Goal: Task Accomplishment & Management: Contribute content

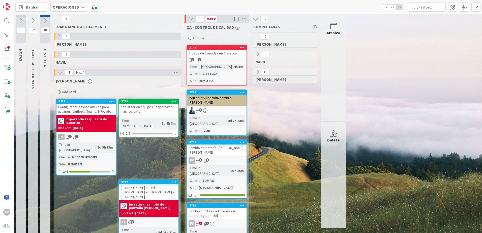
click at [192, 19] on icon at bounding box center [191, 19] width 6 height 6
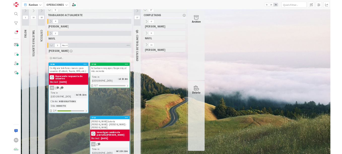
scroll to position [8, 0]
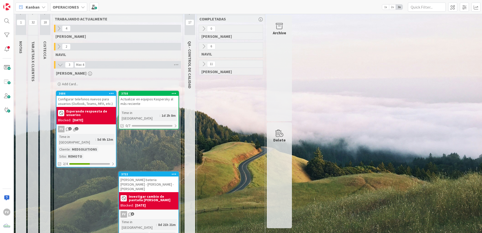
click at [86, 127] on div "FV 1 1" at bounding box center [85, 129] width 59 height 7
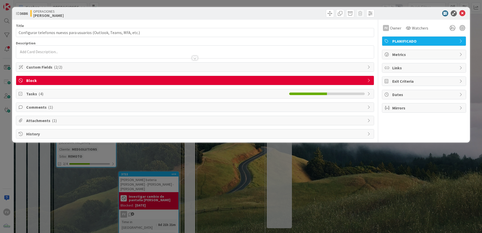
click at [91, 122] on span "Attachments ( 1 )" at bounding box center [195, 120] width 338 height 6
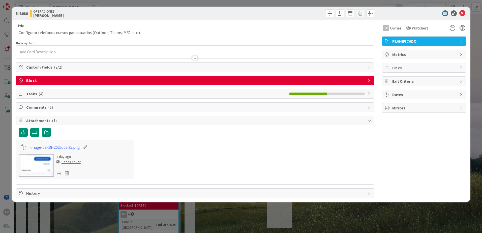
drag, startPoint x: 62, startPoint y: 118, endPoint x: 60, endPoint y: 106, distance: 12.5
click at [62, 118] on span "Attachments ( 1 )" at bounding box center [195, 120] width 338 height 6
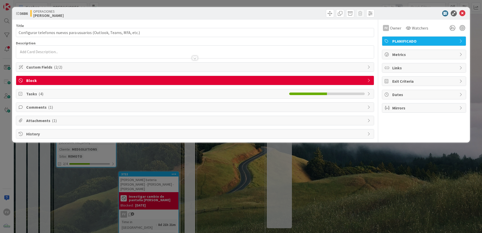
click at [60, 106] on span "Comments ( 1 )" at bounding box center [195, 107] width 338 height 6
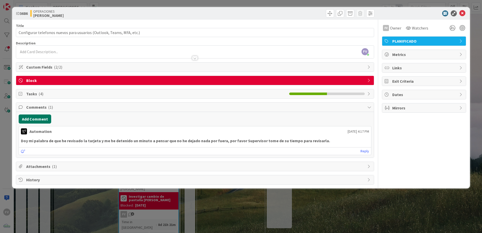
click at [42, 120] on button "Add Comment" at bounding box center [35, 118] width 33 height 9
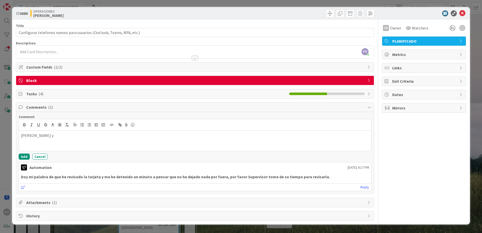
click at [406, 161] on div "FV Owner Watchers PLANIFICADO Metrics Links Exit Criteria Dates Mirrors" at bounding box center [424, 120] width 84 height 201
click at [63, 134] on p "[PERSON_NAME] y" at bounding box center [195, 136] width 348 height 6
click at [26, 154] on button "Add" at bounding box center [24, 156] width 11 height 6
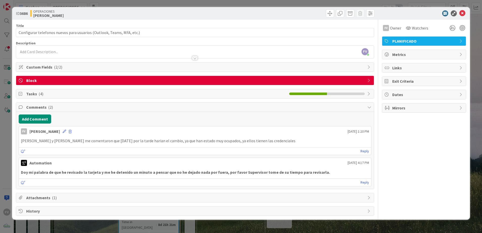
click at [465, 14] on div at bounding box center [421, 13] width 89 height 6
click at [460, 14] on icon at bounding box center [462, 13] width 6 height 6
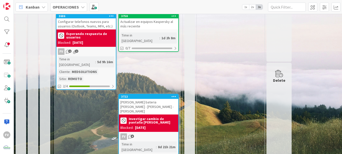
scroll to position [86, 0]
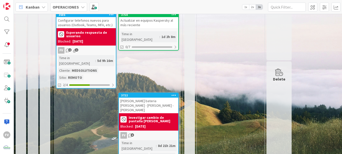
click at [145, 124] on div "[DATE]" at bounding box center [140, 126] width 11 height 5
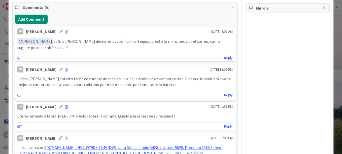
scroll to position [101, 0]
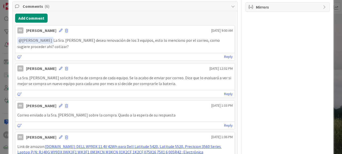
click at [41, 12] on div "Comments ( 6 ) Add Comment FV [PERSON_NAME] [DATE] 9:00 AM ﻿ @ [PERSON_NAME] Sr…" at bounding box center [124, 126] width 225 height 248
click at [33, 17] on button "Add Comment" at bounding box center [31, 18] width 33 height 9
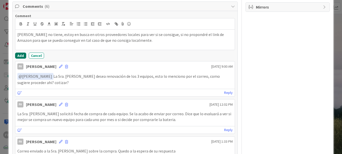
click at [21, 58] on button "Add" at bounding box center [20, 56] width 11 height 6
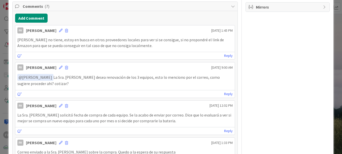
click at [11, 53] on div "ID 3722 OPERACIONES [PERSON_NAME] Title 45 / 128 Cotizacion bateria [PERSON_NAM…" at bounding box center [171, 111] width 325 height 411
click at [9, 52] on div "ID 3722 OPERACIONES [PERSON_NAME] Title 45 / 128 Cotizacion bateria [PERSON_NAM…" at bounding box center [171, 111] width 325 height 411
click at [3, 88] on div "ID 3722 OPERACIONES [PERSON_NAME] Title 45 / 128 Cotizacion bateria [PERSON_NAM…" at bounding box center [171, 77] width 342 height 154
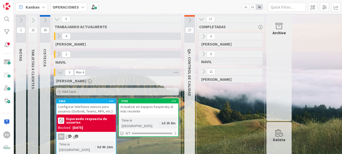
click at [192, 19] on icon at bounding box center [190, 21] width 6 height 6
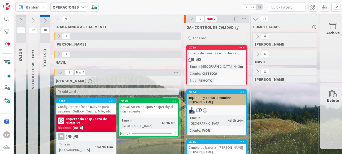
click at [189, 18] on icon at bounding box center [191, 19] width 6 height 6
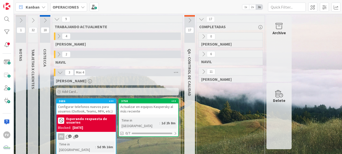
click at [285, 35] on div "Archive" at bounding box center [279, 33] width 13 height 6
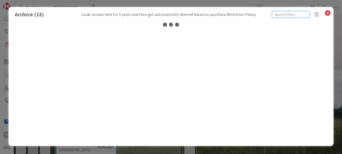
click at [294, 15] on input "text" at bounding box center [291, 14] width 38 height 7
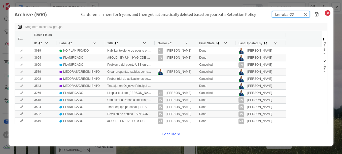
type input "kre-oba-22"
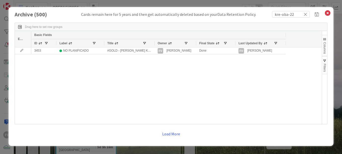
click at [154, 43] on div at bounding box center [154, 43] width 2 height 8
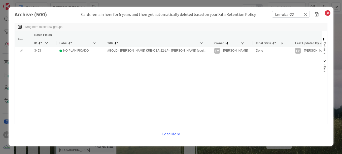
drag, startPoint x: 215, startPoint y: 43, endPoint x: 211, endPoint y: 44, distance: 4.2
click at [211, 44] on div at bounding box center [211, 43] width 2 height 8
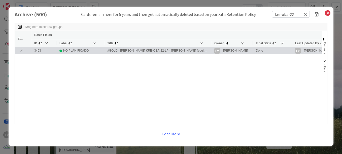
click at [20, 51] on icon at bounding box center [22, 50] width 8 height 3
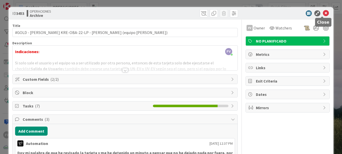
click at [323, 14] on icon at bounding box center [326, 13] width 6 height 6
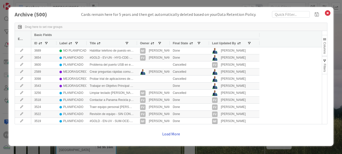
click at [176, 134] on button "Load More" at bounding box center [171, 133] width 24 height 9
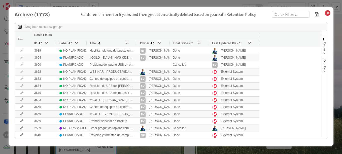
click at [56, 5] on div "Archive ( 1778 ) Cards remain here for 5 years and then get automatically delet…" at bounding box center [171, 77] width 342 height 154
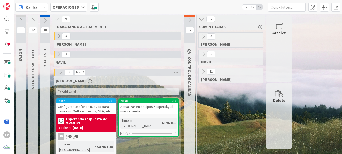
click at [190, 15] on div "1 NOTAS 32 TARJETAS X CLIENTES 18 CISTECCA 9 TRABAJANDO ACTUALMENTE 4 [PERSON_N…" at bounding box center [178, 135] width 328 height 242
click at [187, 17] on button at bounding box center [189, 21] width 11 height 8
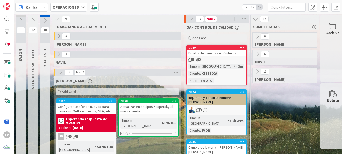
click at [189, 19] on icon at bounding box center [191, 19] width 6 height 6
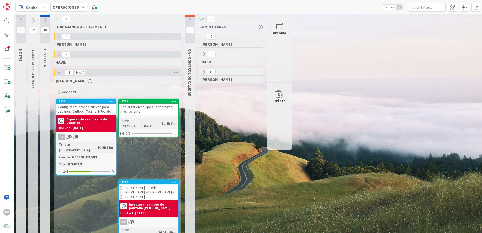
click at [36, 22] on icon at bounding box center [33, 21] width 6 height 6
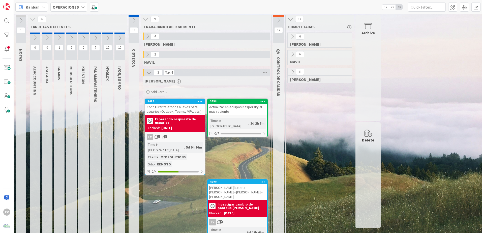
click at [121, 39] on icon at bounding box center [120, 38] width 6 height 6
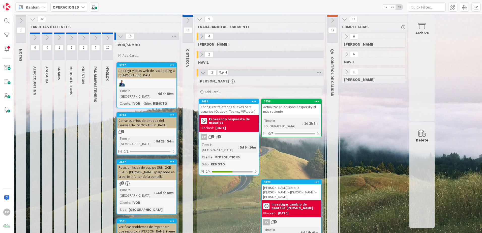
click at [136, 58] on div "Add Card..." at bounding box center [146, 56] width 60 height 8
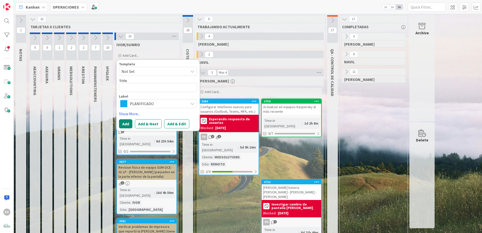
type textarea "x"
type textarea "V"
type textarea "x"
type textarea "Vi"
type textarea "x"
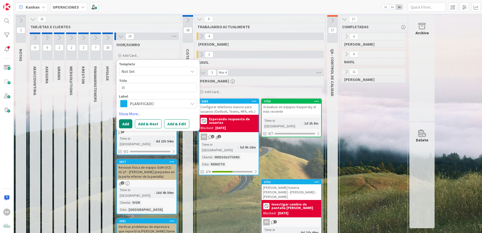
type textarea "Vis"
type textarea "x"
type textarea "Visa"
type textarea "x"
type textarea "Visag"
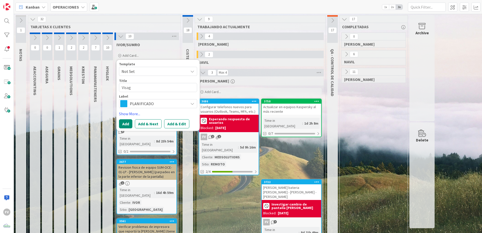
type textarea "x"
type textarea "Visagr"
type textarea "x"
type textarea "Visagra"
type textarea "x"
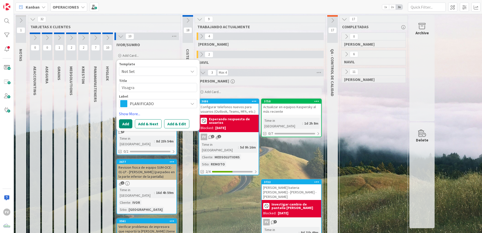
type textarea "Visagra"
type textarea "x"
type textarea "Visagra b"
type textarea "x"
type textarea "Visagra"
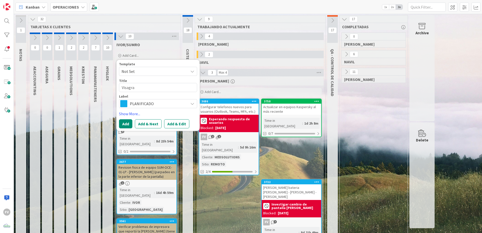
type textarea "x"
type textarea "Visagra d"
type textarea "x"
type textarea "Visagra da"
type textarea "x"
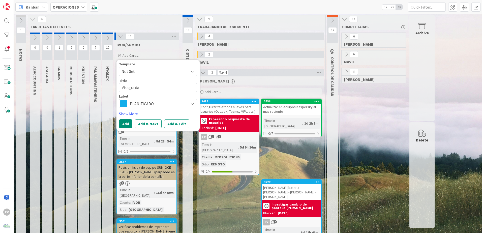
type textarea "Visagra dañ"
type textarea "x"
type textarea "Visagra daña"
type textarea "x"
type textarea "Visagra dañad"
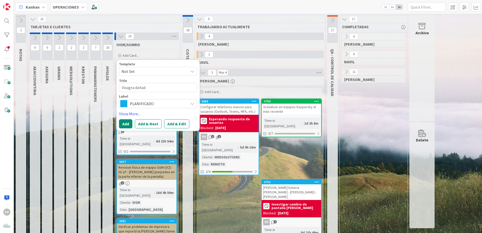
type textarea "x"
type textarea "Visagra dañada"
type textarea "x"
type textarea "Visagra dañada"
type textarea "x"
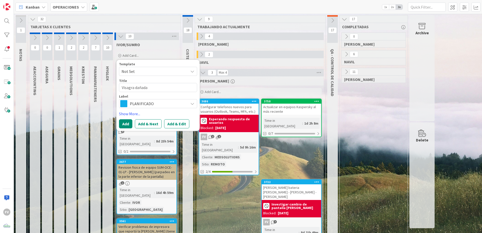
type textarea "Visagra dañada -"
type textarea "x"
type textarea "Visagra dañada -"
type textarea "x"
type textarea "Visagra dañada - e"
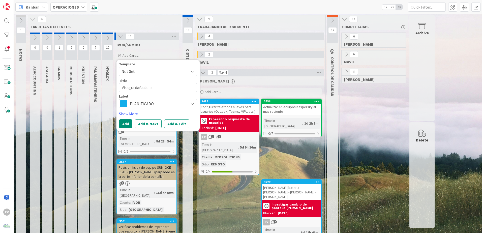
type textarea "x"
type textarea "Visagra dañada - eq"
type textarea "x"
type textarea "Visagra dañada - equ"
type textarea "x"
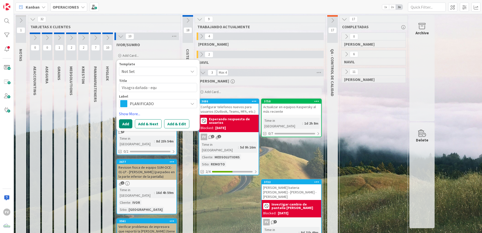
type textarea "Visagra dañada - equi"
type textarea "x"
type textarea "Visagra dañada - equip"
type textarea "x"
type textarea "Visagra dañada - equip"
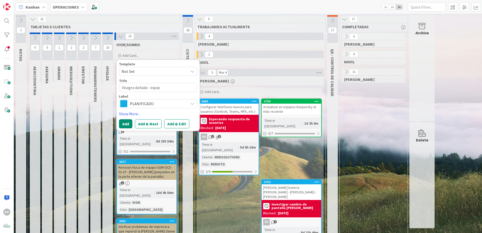
type textarea "x"
type textarea "Visagra dañada - equip A"
type textarea "x"
type textarea "Visagra dañada - equip"
type textarea "x"
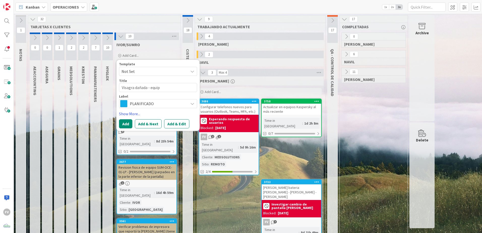
type textarea "Visagra dañada - equip o"
type textarea "x"
type textarea "Visagra dañada - equip"
type textarea "x"
type textarea "Visagra dañada - equip"
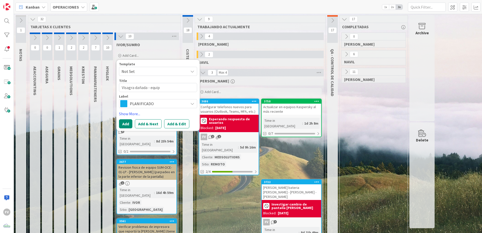
type textarea "x"
type textarea "Visagra dañada - equipo"
type textarea "x"
type textarea "Visagra dañada - equipo A"
type textarea "x"
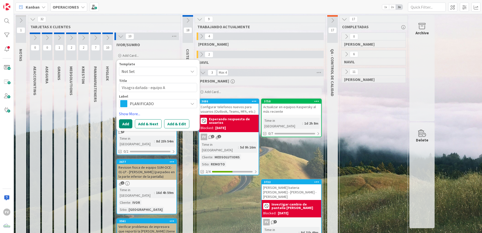
type textarea "Visagra dañada - equipo Au"
type textarea "x"
type textarea "Visagra dañada - equipo Aur"
type textarea "x"
type textarea "Visagra dañada - equipo [PERSON_NAME]"
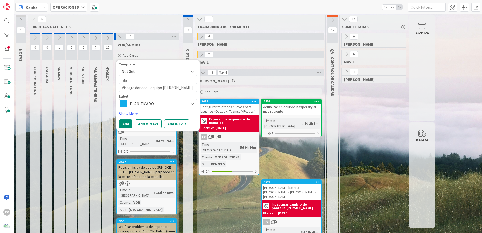
type textarea "x"
type textarea "Visagra dañada - equipo [PERSON_NAME]"
type textarea "x"
type textarea "Visagra dañada - equipo [PERSON_NAME]"
type textarea "x"
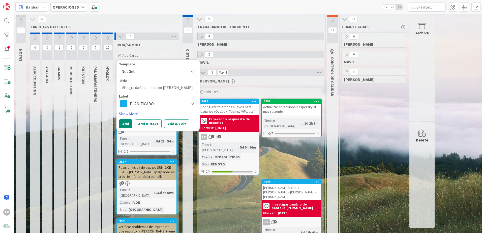
type textarea "Visagra dañada - equipo [PERSON_NAME]"
type textarea "x"
type textarea "Visagra dañada - equipo [PERSON_NAME]"
type textarea "x"
type textarea "Visagra dañada - equipo [PERSON_NAME]"
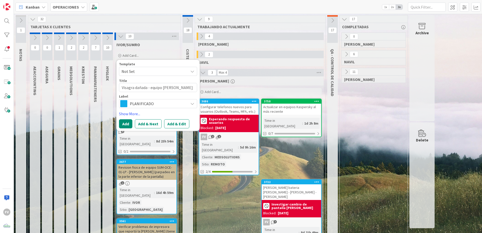
type textarea "x"
type textarea "Visagra dañada - equipo [PERSON_NAME]"
type textarea "x"
type textarea "Visagra dañada - equipo [PERSON_NAME]"
type textarea "x"
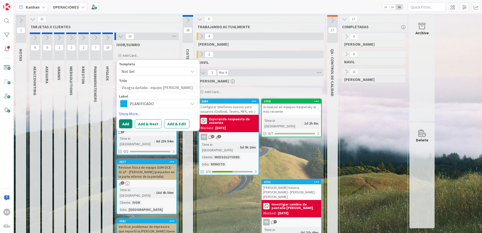
type textarea "Visagra dañada - equipo [PERSON_NAME]"
type textarea "x"
type textarea "Visagra dañada - equipo [PERSON_NAME]"
type textarea "x"
type textarea "Visagra dañada - equipo [PERSON_NAME]"
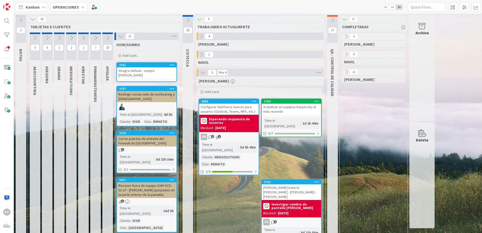
click at [139, 53] on div "Add Card..." at bounding box center [146, 56] width 60 height 8
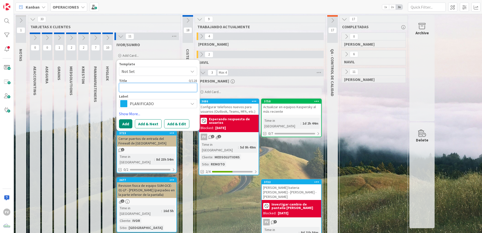
type textarea "x"
type textarea "P"
type textarea "x"
type textarea "Pa"
type textarea "x"
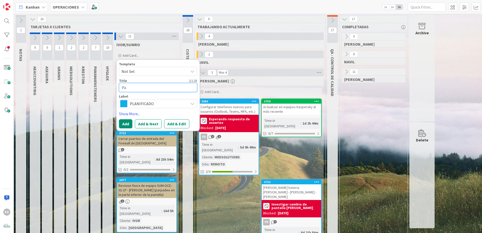
type textarea "Pan"
type textarea "x"
type textarea "Pant"
type textarea "x"
type textarea "Panta"
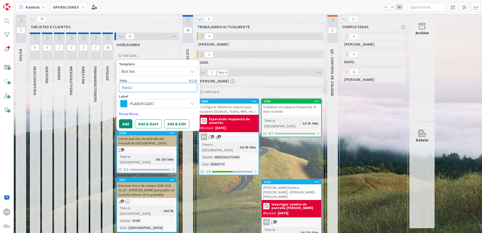
type textarea "x"
type textarea "Pantal"
type textarea "x"
type textarea "Pantall"
type textarea "x"
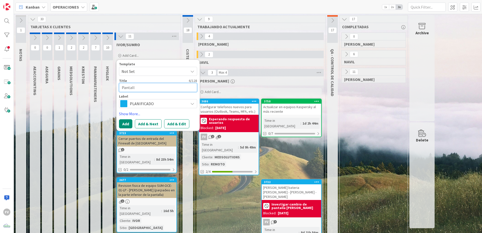
type textarea "Pantalla"
type textarea "x"
type textarea "Pantallazo"
type textarea "x"
type textarea "Pantallazop"
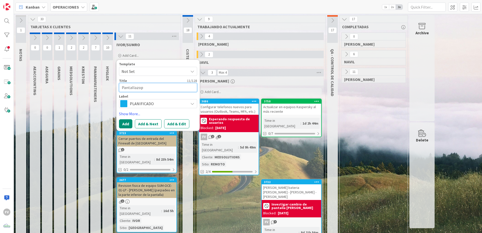
type textarea "x"
type textarea "Pantallazops"
type textarea "x"
type textarea "Pantallazop"
type textarea "x"
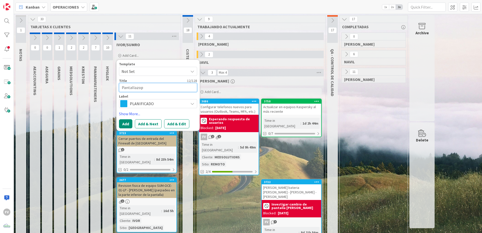
type textarea "Pantallazo"
type textarea "x"
type textarea "Pantallazs"
type textarea "x"
type textarea "Pantallaz"
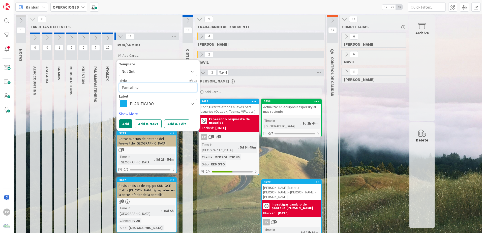
type textarea "x"
type textarea "Pantallazo"
type textarea "x"
type textarea "Pantallazos"
type textarea "x"
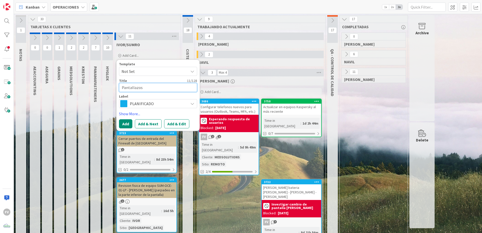
type textarea "Pantallazos"
type textarea "x"
type textarea "Pantallazos a"
type textarea "x"
type textarea "Pantallazos az"
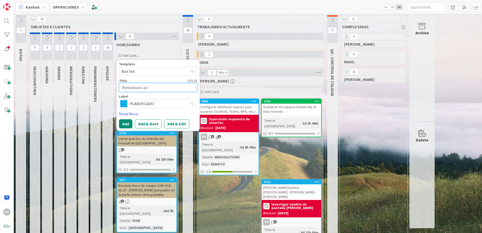
type textarea "x"
type textarea "Pantallazos azz"
type textarea "x"
type textarea "Pantallazos azzu"
type textarea "x"
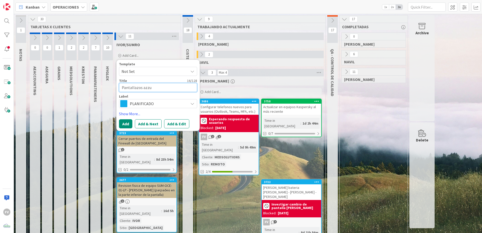
type textarea "Pantallazos azz"
type textarea "x"
type textarea "Pantallazos az"
type textarea "x"
type textarea "Pantallazos azu"
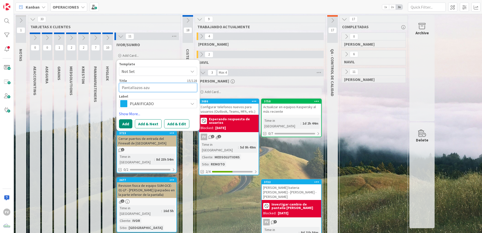
type textarea "x"
type textarea "Pantallazos azul"
type textarea "x"
type textarea "Pantallazos azule"
type textarea "x"
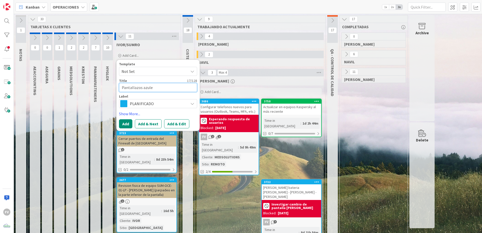
type textarea "Pantallazos azules"
type textarea "x"
type textarea "Pantallazos azules"
type textarea "x"
type textarea "Pantallazos azules -"
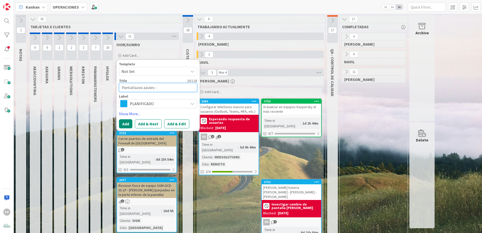
type textarea "x"
type textarea "Pantallazos azules -"
type textarea "x"
type textarea "Pantallazos azules - F"
type textarea "x"
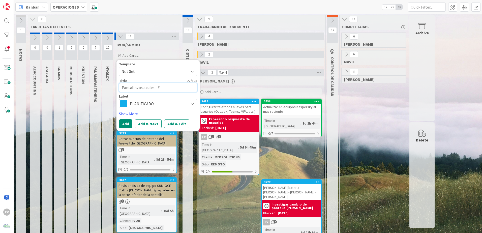
type textarea "Pantallazos azules - Fr"
type textarea "x"
type textarea "Pantallazos azules - Fra"
type textarea "x"
type textarea "Pantallazos azules - [PERSON_NAME]"
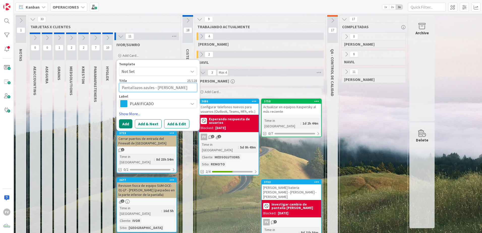
type textarea "x"
type textarea "Pantallazos azules - Franc"
type textarea "x"
type textarea "Pantallazos azules - [PERSON_NAME]"
type textarea "x"
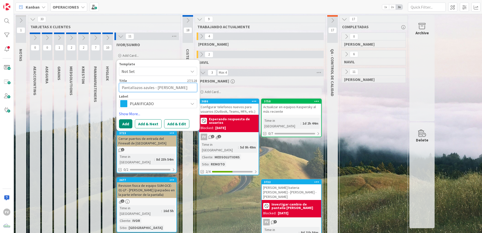
type textarea "Pantallazos azules - [PERSON_NAME]"
type textarea "x"
type textarea "Pantallazos azules - Francisc"
type textarea "x"
type textarea "Pantallazos azules - [PERSON_NAME]"
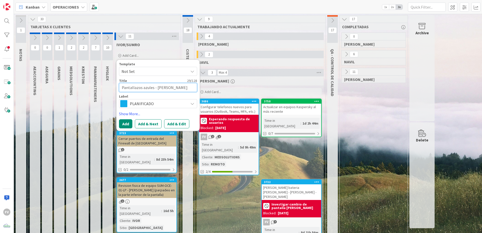
type textarea "x"
type textarea "Pantallazos azules - [PERSON_NAME]"
type textarea "x"
type textarea "Pantallazos azules - [PERSON_NAME]"
type textarea "x"
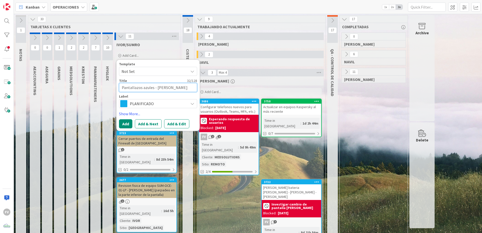
type textarea "Pantallazos azules - [PERSON_NAME]"
type textarea "x"
type textarea "Pantallazos azules - [PERSON_NAME]"
type textarea "x"
type textarea "Pantallazos azules - [PERSON_NAME]"
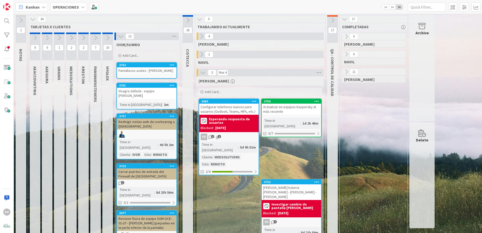
click at [125, 34] on div "12" at bounding box center [146, 37] width 64 height 8
click at [120, 34] on icon at bounding box center [121, 37] width 6 height 6
